Goal: Task Accomplishment & Management: Manage account settings

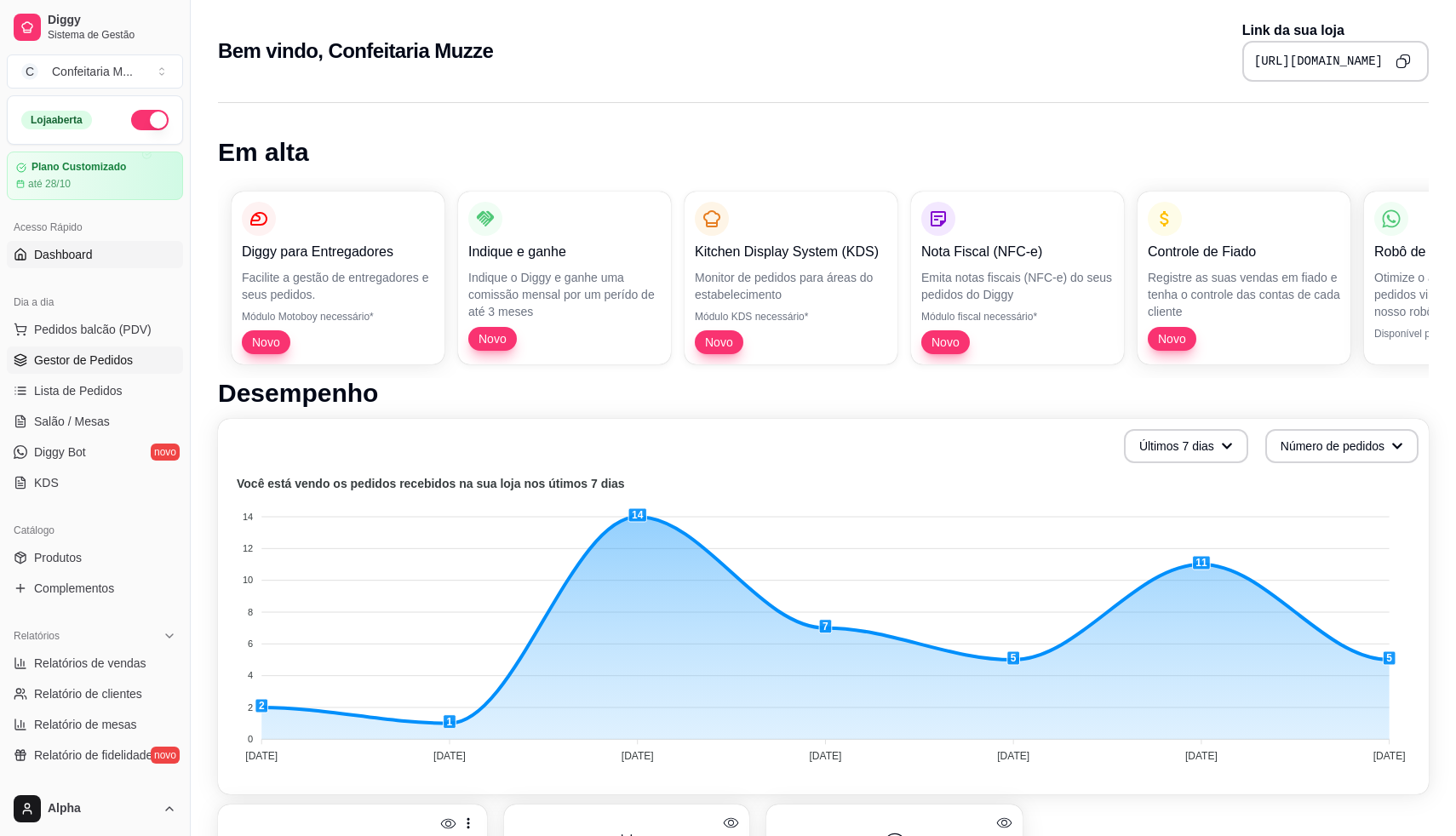
click at [67, 363] on span "Gestor de Pedidos" at bounding box center [83, 359] width 99 height 17
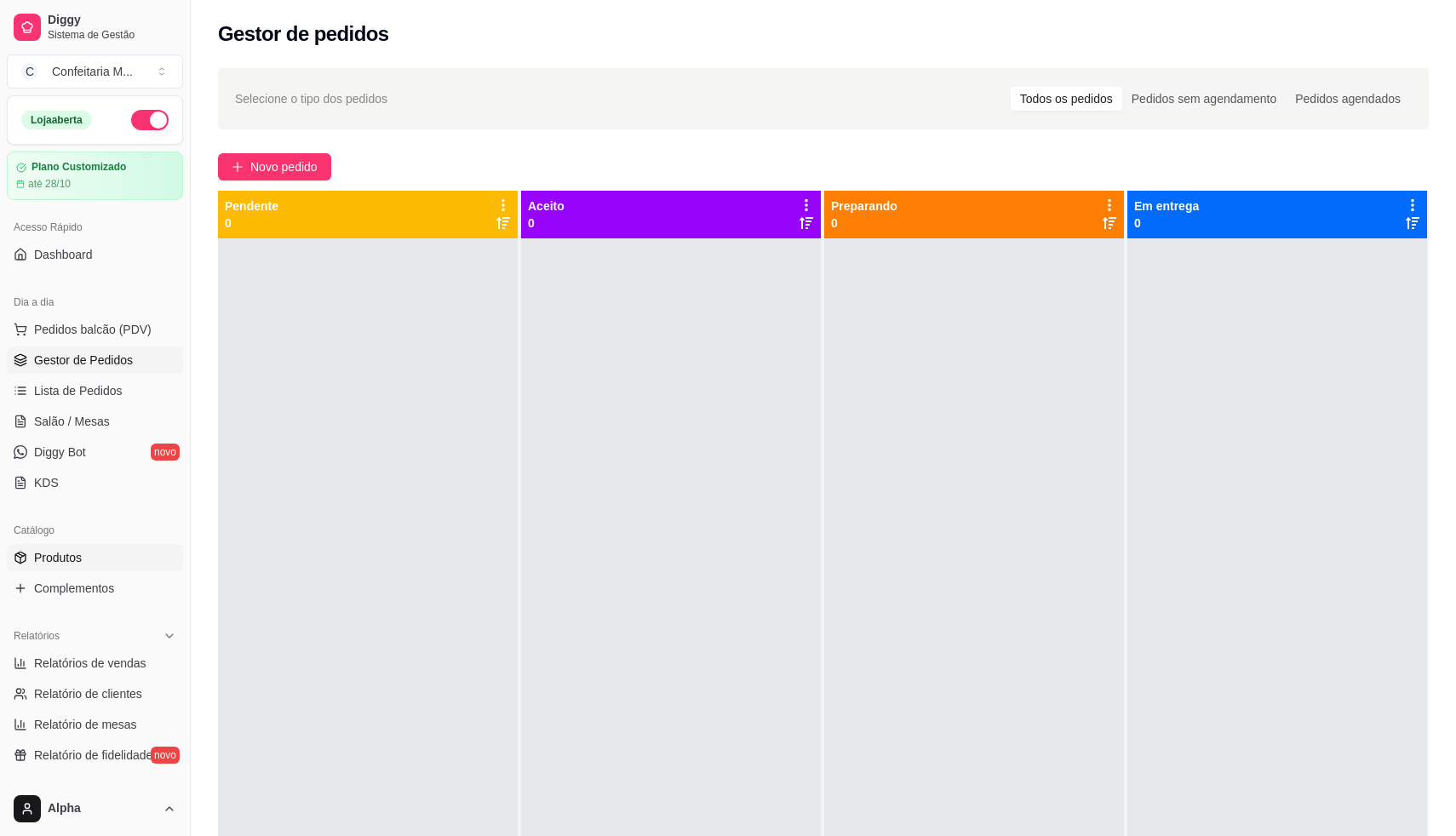
click at [70, 564] on span "Produtos" at bounding box center [58, 557] width 48 height 17
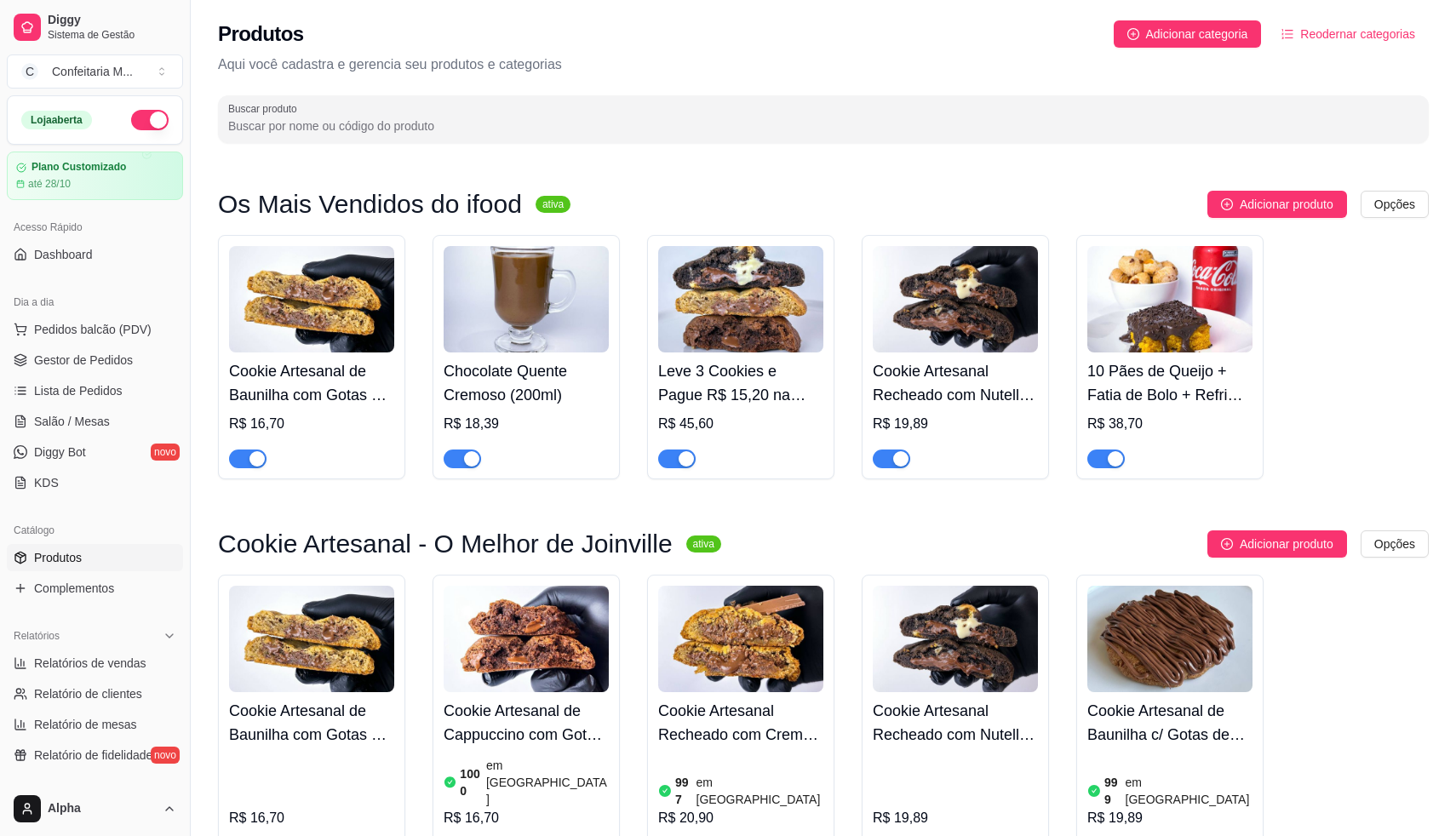
click at [468, 207] on h3 "Os Mais Vendidos do ifood" at bounding box center [369, 205] width 304 height 20
click at [1399, 199] on html "Diggy Sistema de Gestão C Confeitaria M ... Loja aberta Plano Customizado até 2…" at bounding box center [728, 418] width 1456 height 836
click at [1327, 272] on div "Editar categoria" at bounding box center [1360, 273] width 183 height 27
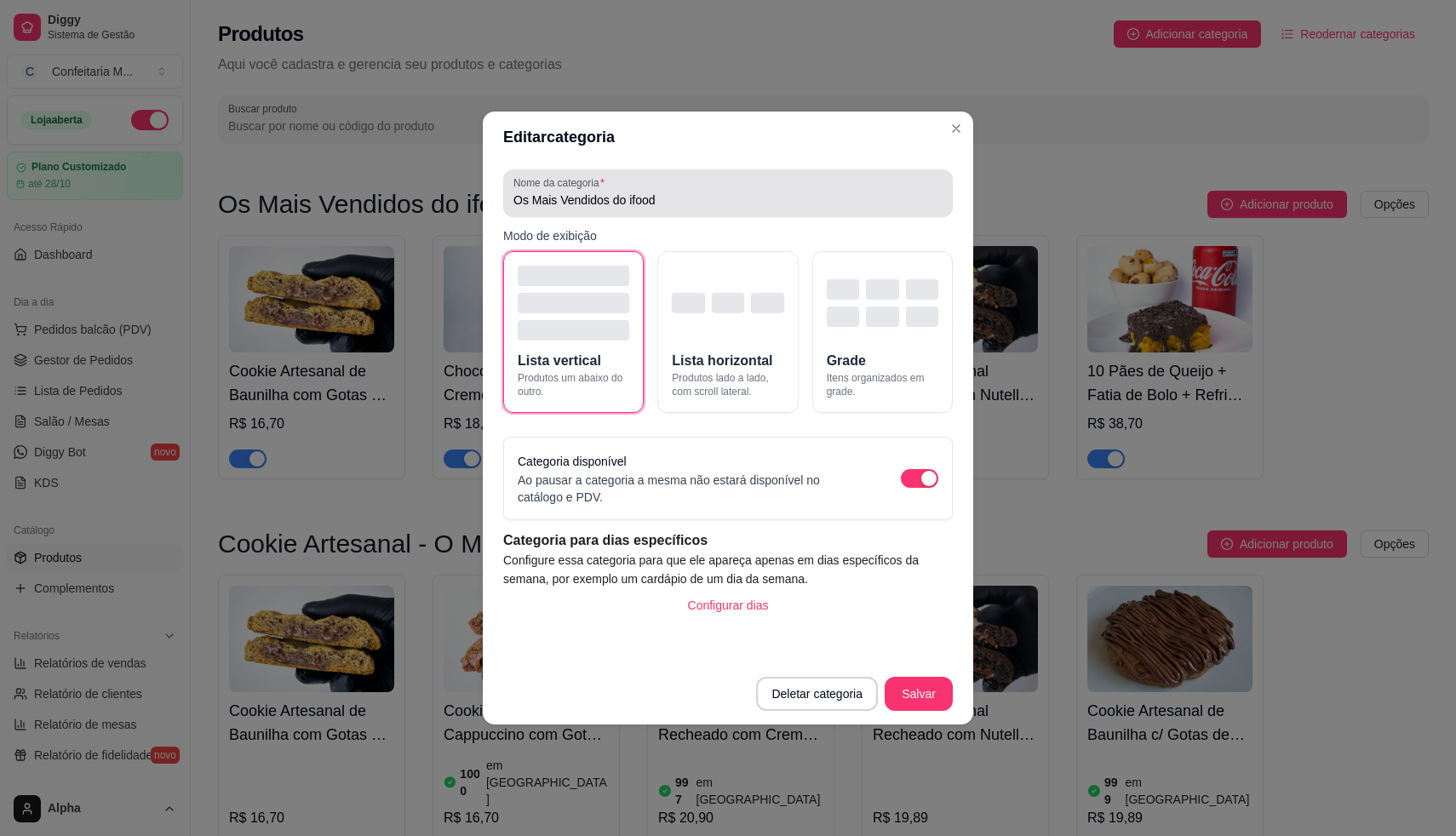
click at [639, 196] on input "Os Mais Vendidos do ifood" at bounding box center [728, 200] width 429 height 17
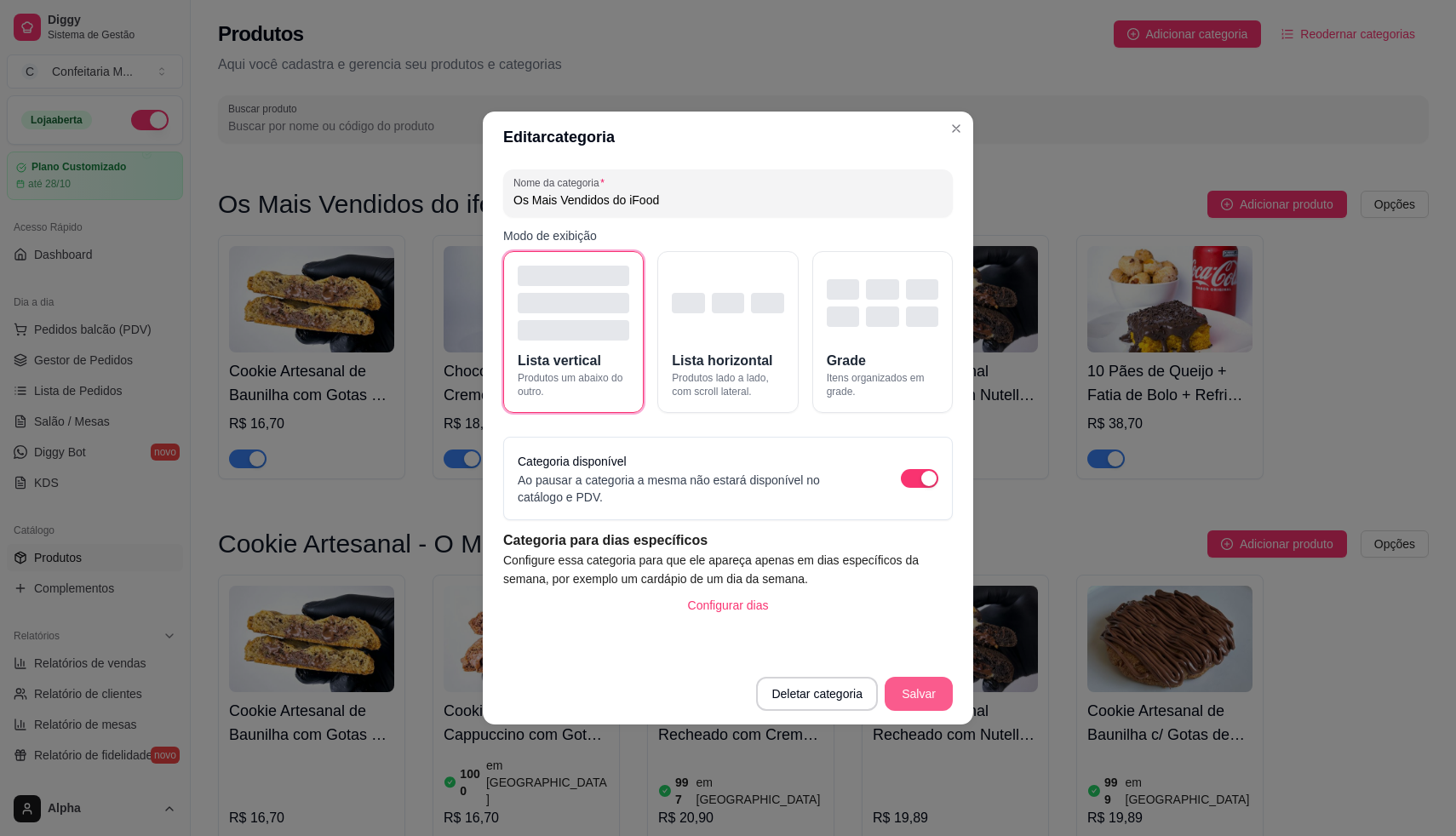
type input "Os Mais Vendidos do iFood"
click at [934, 681] on button "Salvar" at bounding box center [919, 693] width 68 height 34
click at [934, 694] on button "Salvar" at bounding box center [919, 693] width 67 height 33
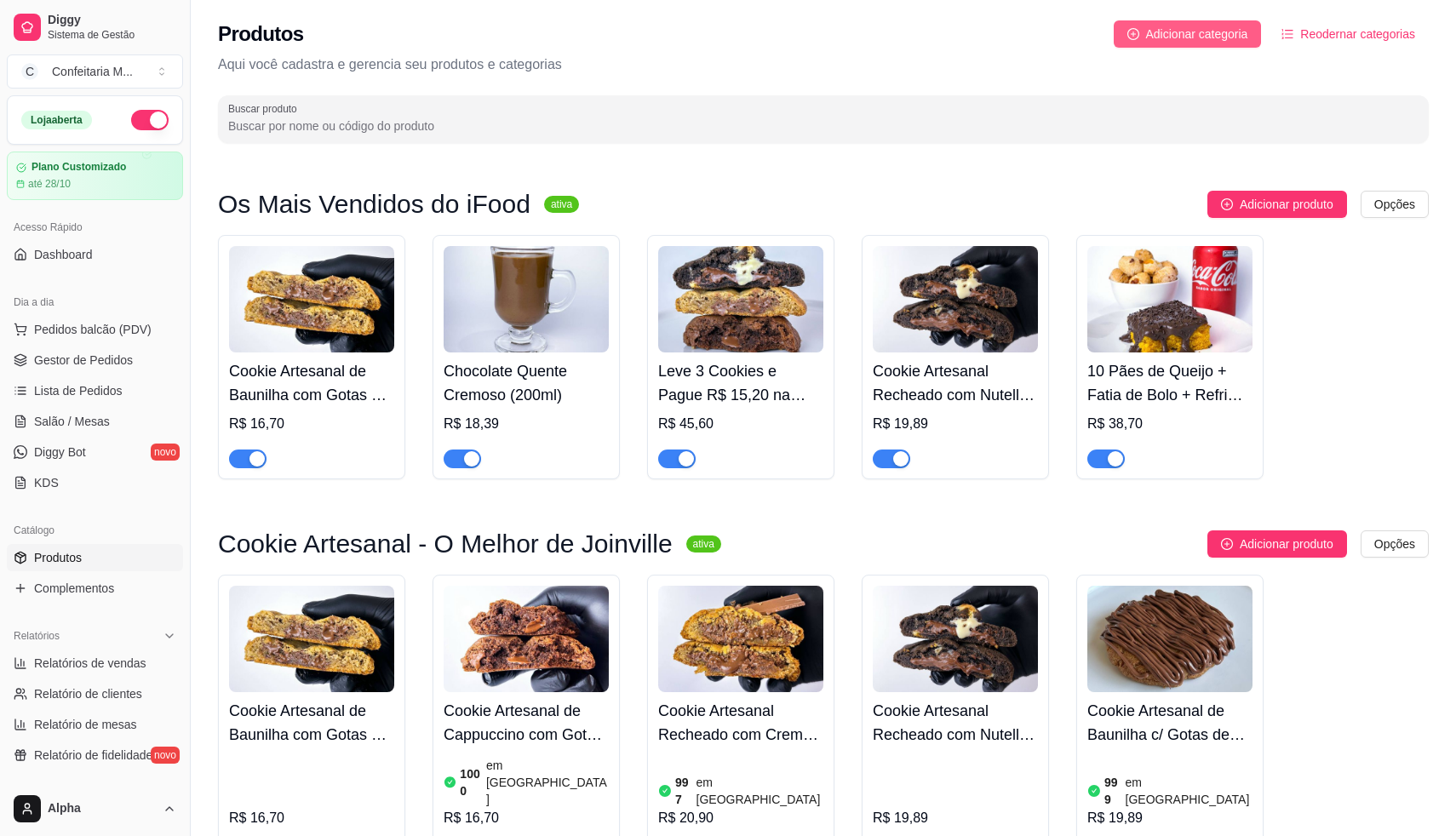
click at [1147, 26] on span "Adicionar categoria" at bounding box center [1198, 34] width 102 height 19
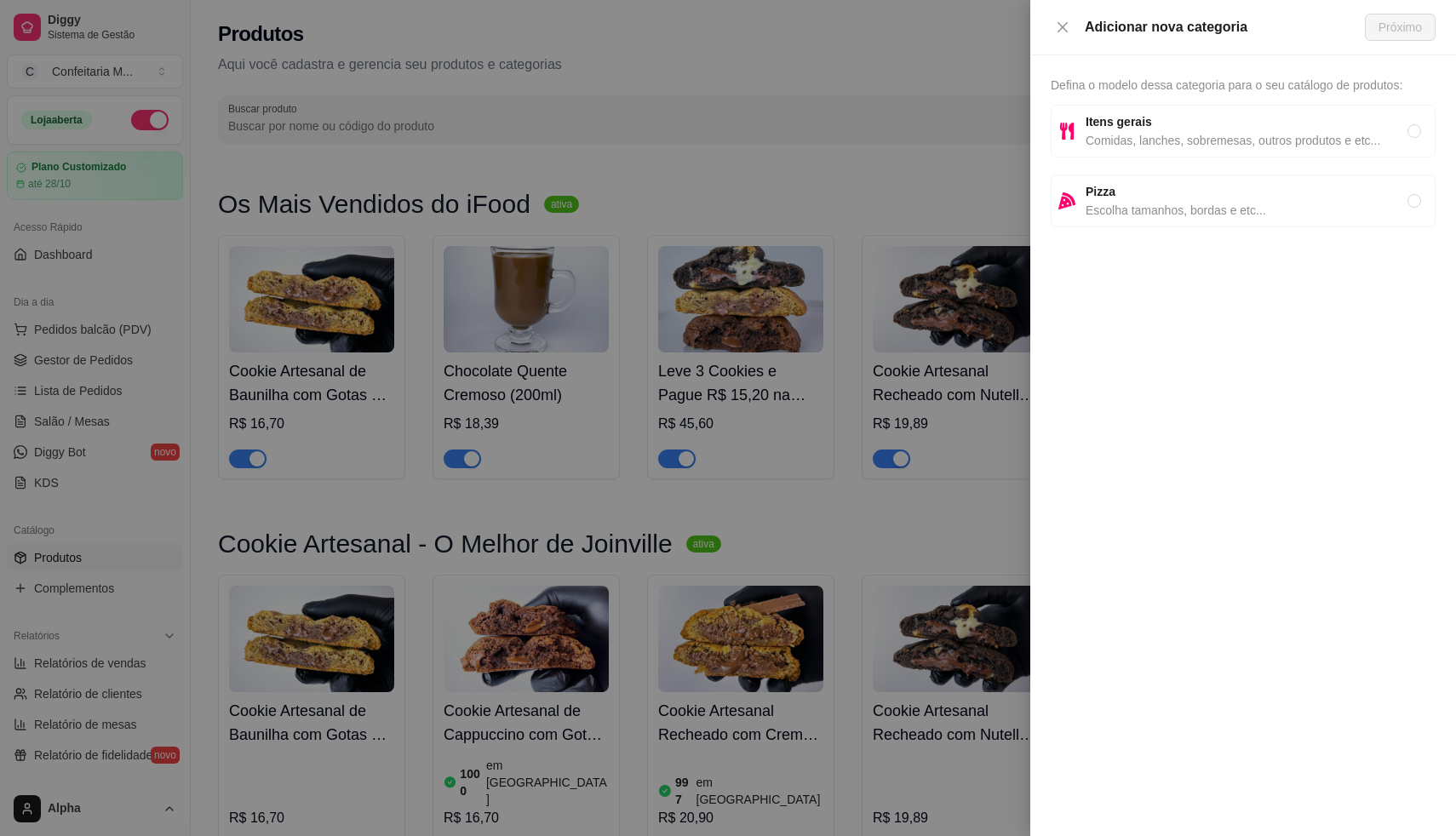
click at [1171, 154] on div "Itens gerais Comidas, lanches, sobremesas, outros produtos e etc..." at bounding box center [1243, 131] width 385 height 53
radio input "true"
click at [1411, 29] on span "Próximo" at bounding box center [1401, 27] width 44 height 19
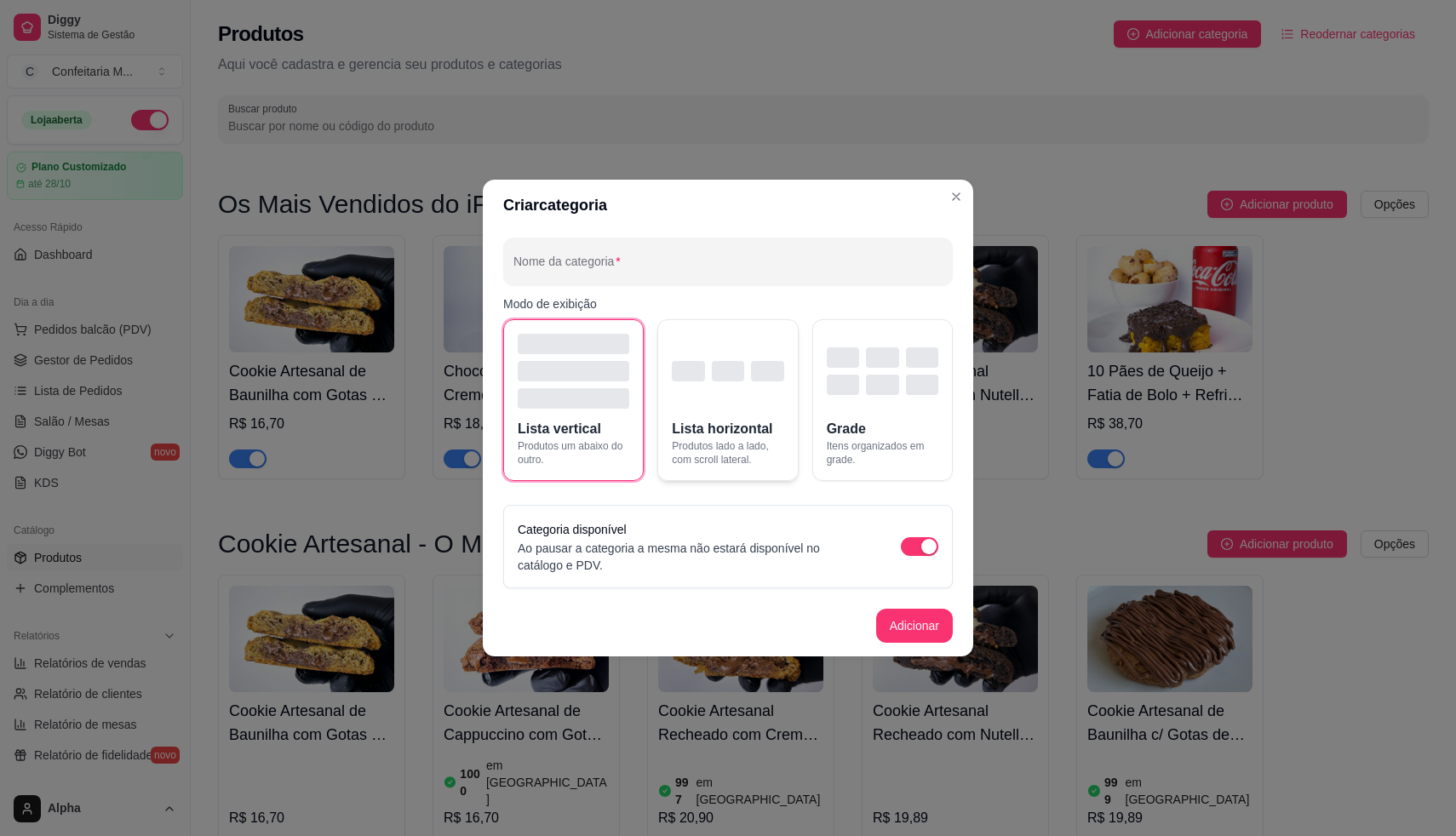
click at [750, 377] on div "button" at bounding box center [728, 371] width 112 height 20
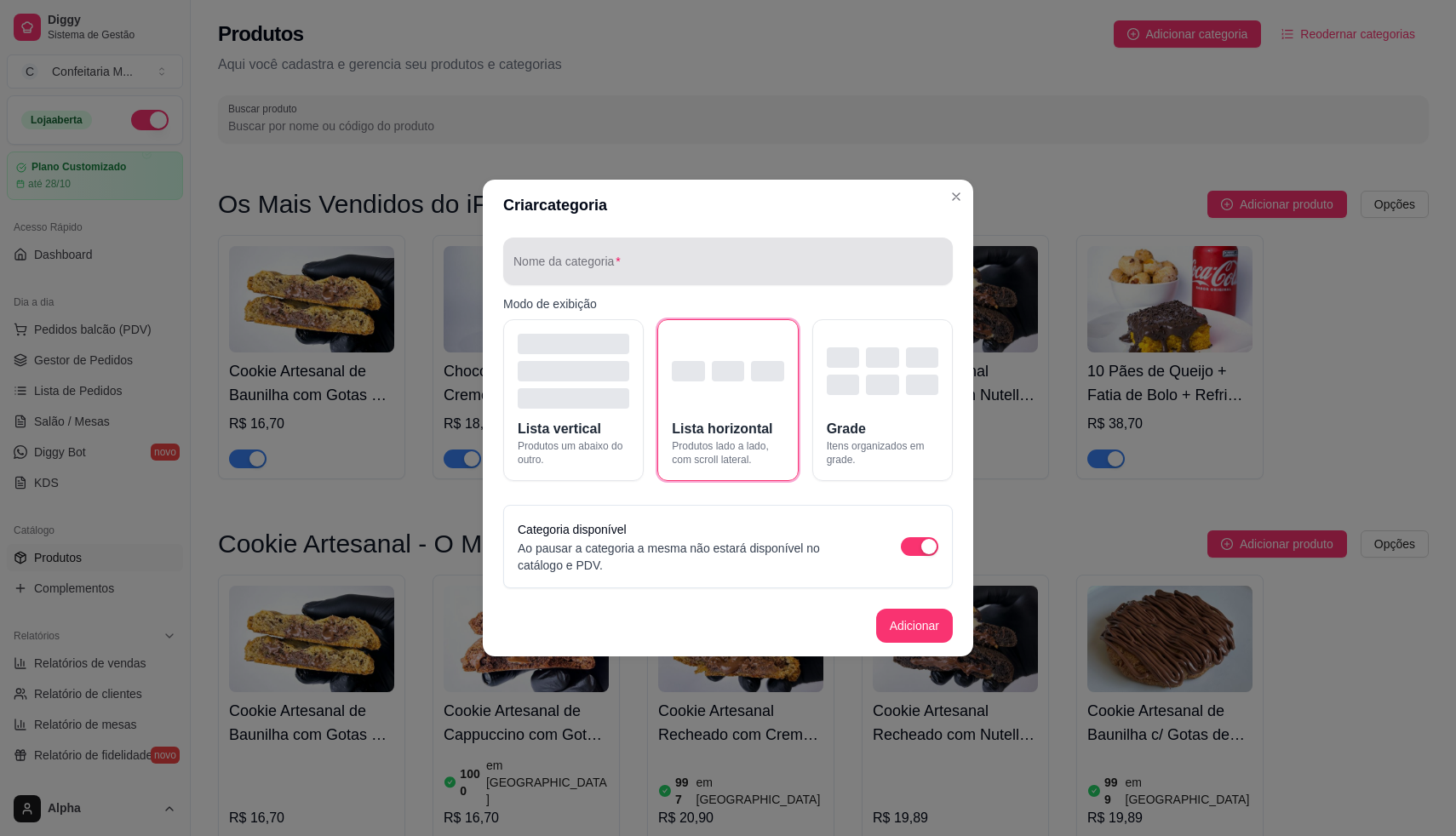
click at [671, 259] on input "Nome da categoria" at bounding box center [728, 267] width 429 height 17
type input "Combos Promocionais"
click at [821, 305] on p "Modo de exibição" at bounding box center [728, 303] width 450 height 17
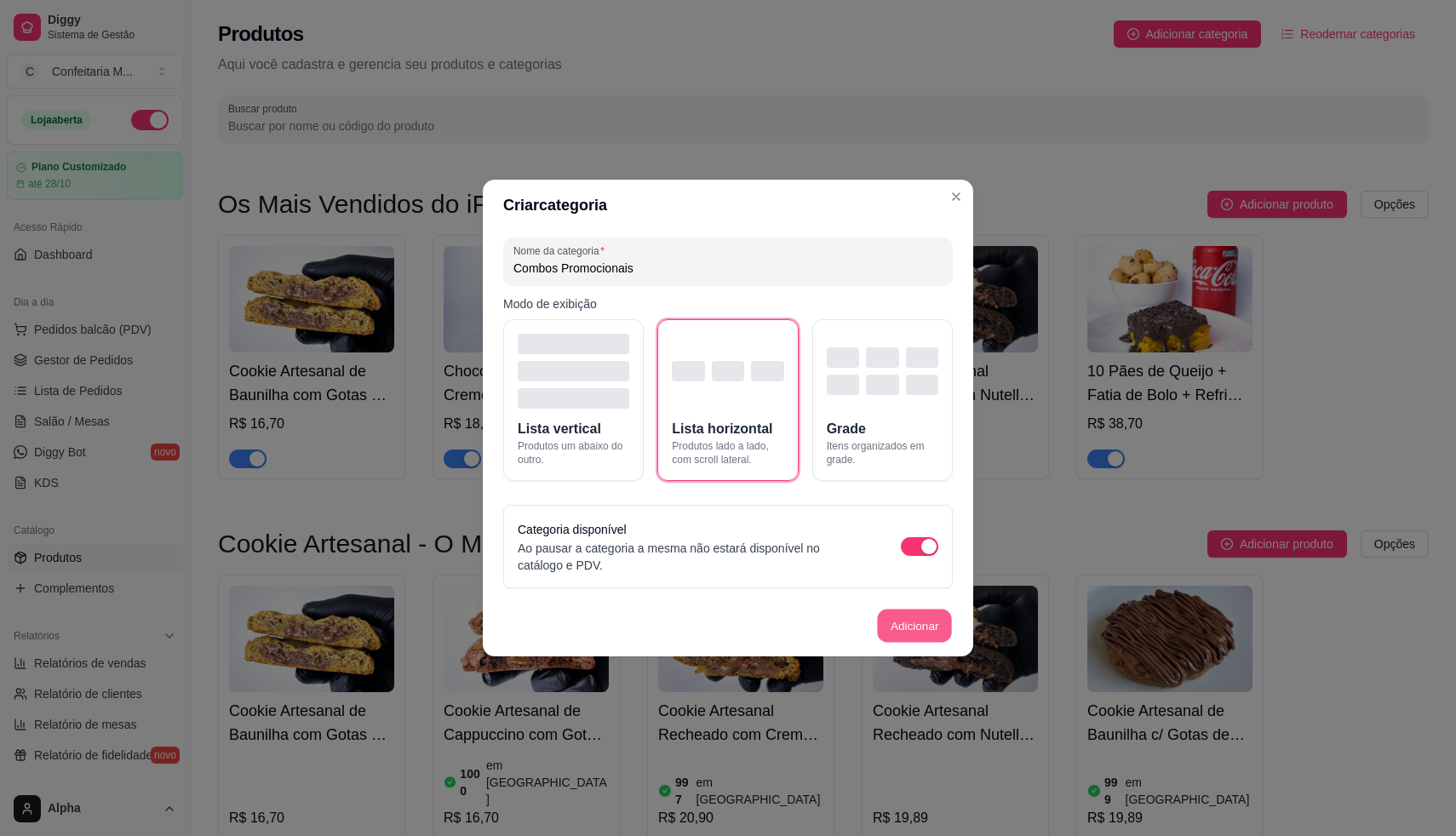
click at [897, 619] on button "Adicionar" at bounding box center [914, 626] width 75 height 33
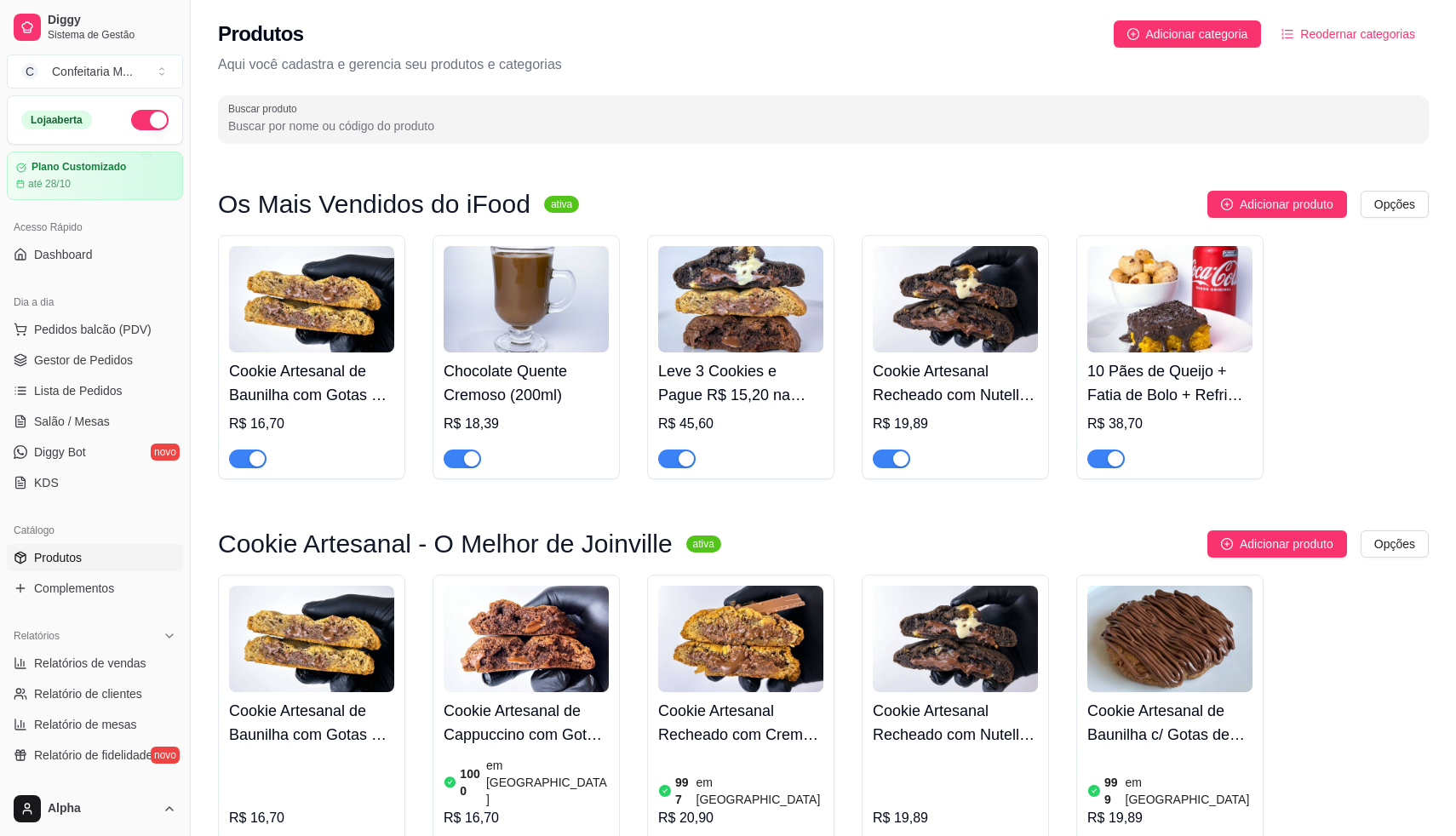
click at [547, 58] on p "Aqui você cadastra e gerencia seu produtos e categorias" at bounding box center [823, 65] width 1212 height 20
